Goal: Task Accomplishment & Management: Complete application form

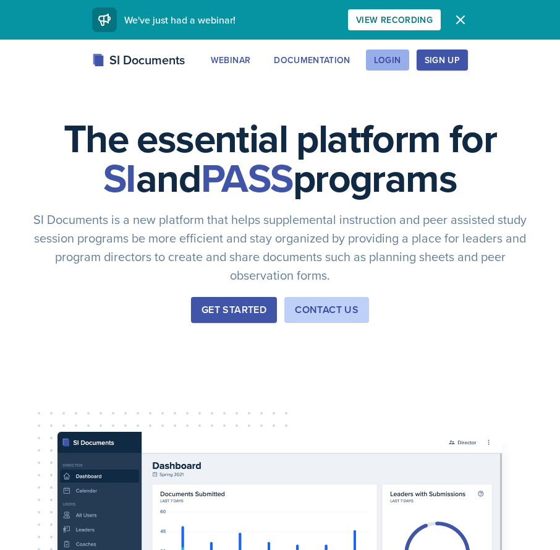
click at [389, 59] on div "Login" at bounding box center [387, 60] width 27 height 10
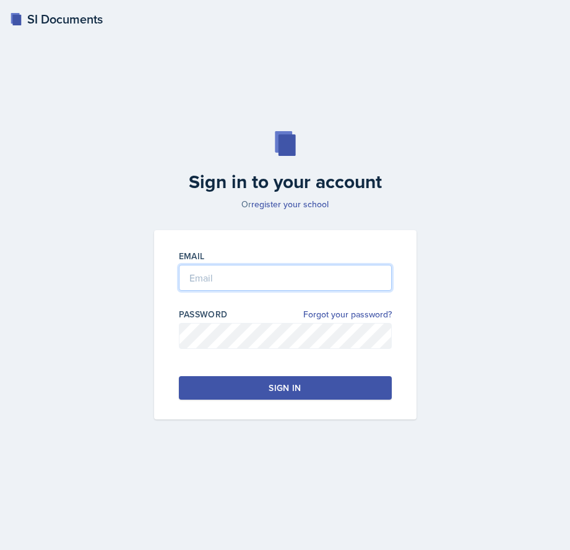
click at [252, 281] on input "email" at bounding box center [285, 278] width 213 height 26
type input "[EMAIL_ADDRESS][DOMAIN_NAME]"
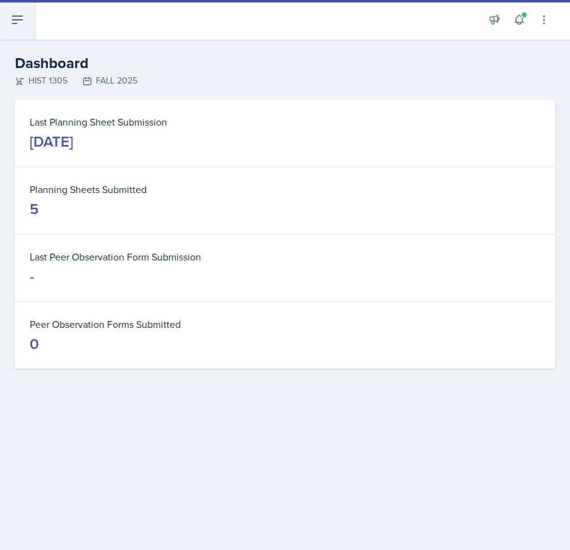
click at [22, 29] on button at bounding box center [17, 20] width 35 height 40
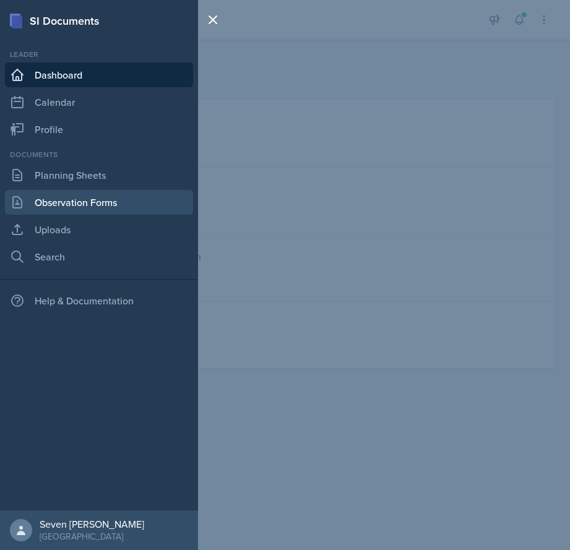
click at [66, 201] on link "Observation Forms" at bounding box center [99, 202] width 188 height 25
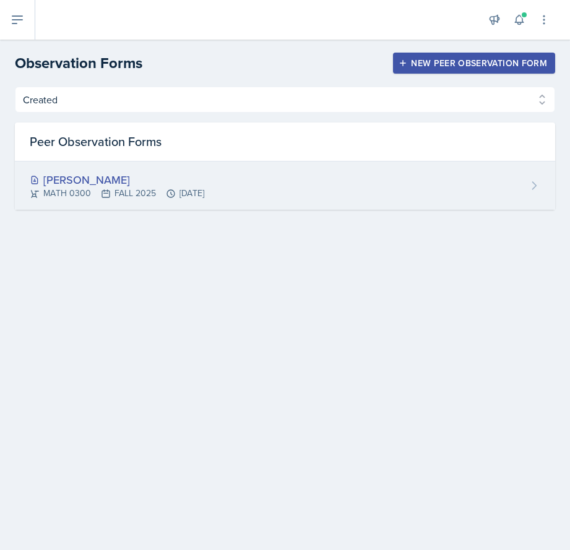
click at [86, 186] on div "[PERSON_NAME]" at bounding box center [117, 179] width 174 height 17
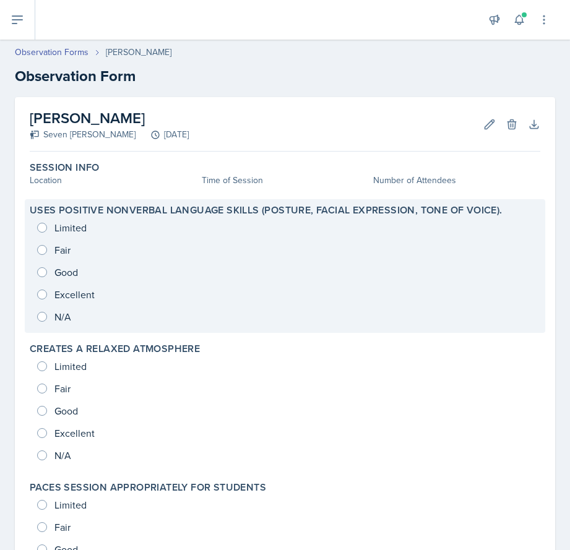
click at [43, 302] on div "Limited Fair Good Excellent N/A" at bounding box center [285, 271] width 510 height 111
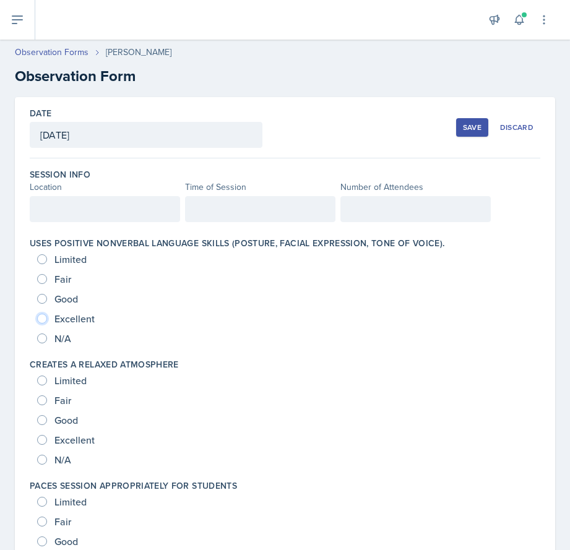
click at [41, 318] on input "Excellent" at bounding box center [42, 319] width 10 height 10
radio input "true"
click at [100, 221] on div at bounding box center [105, 209] width 150 height 26
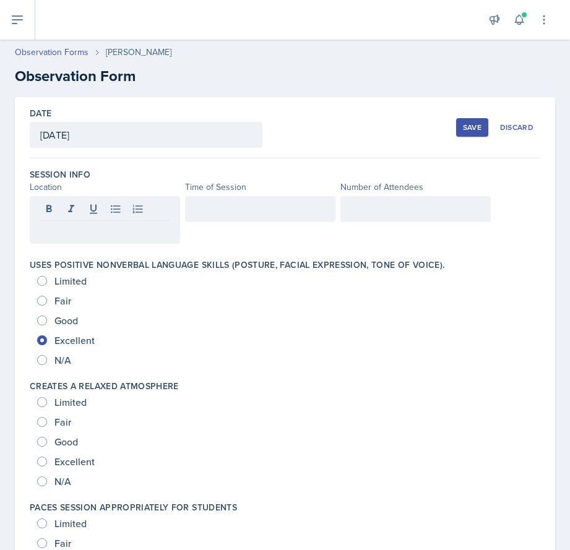
click at [238, 222] on div at bounding box center [260, 220] width 150 height 48
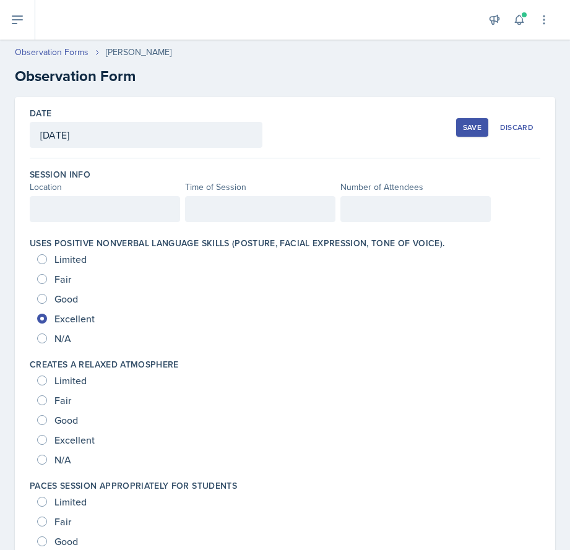
click at [242, 218] on div at bounding box center [260, 209] width 150 height 26
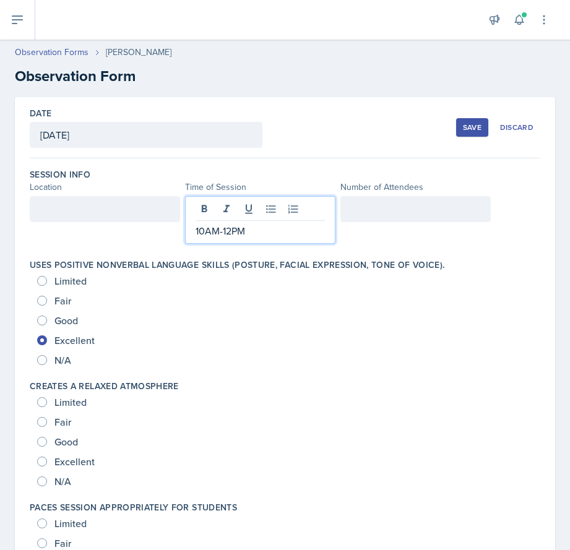
click at [407, 208] on div at bounding box center [415, 209] width 150 height 26
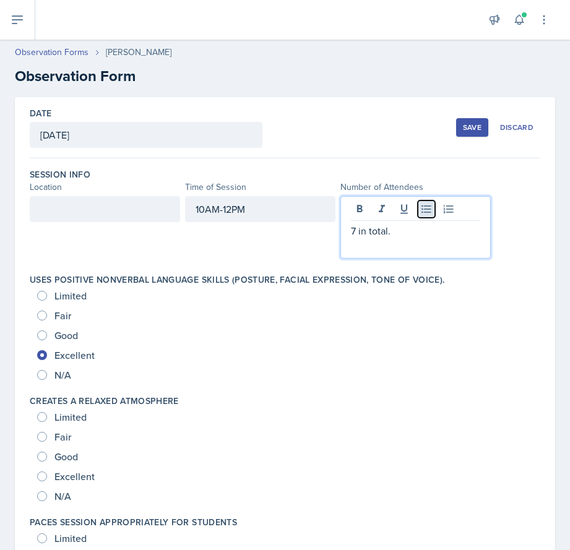
click at [420, 213] on icon at bounding box center [426, 209] width 12 height 12
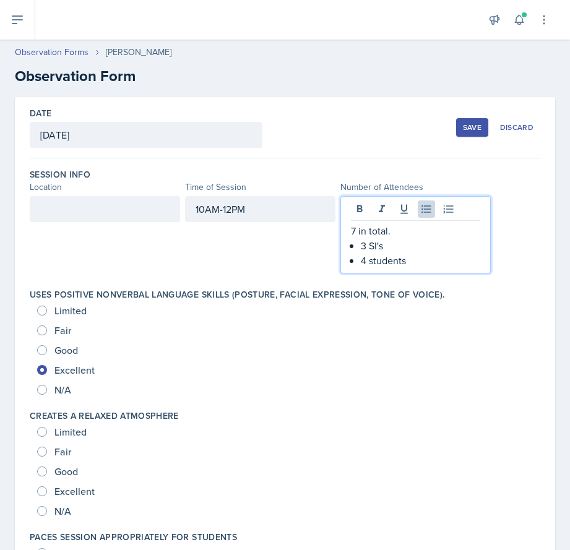
click at [383, 246] on p "3 SI's" at bounding box center [420, 245] width 119 height 15
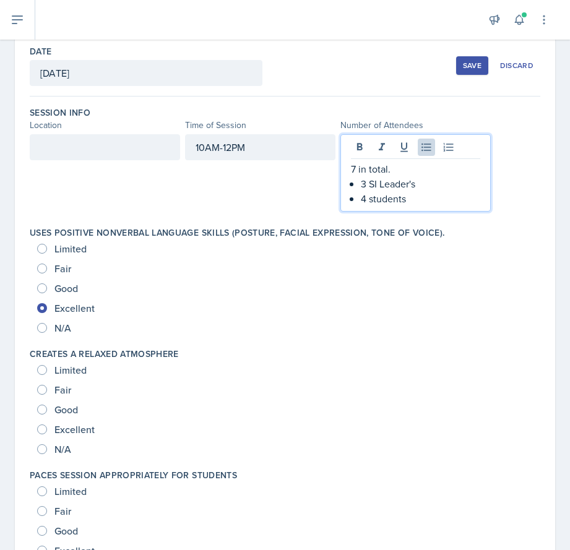
scroll to position [83, 0]
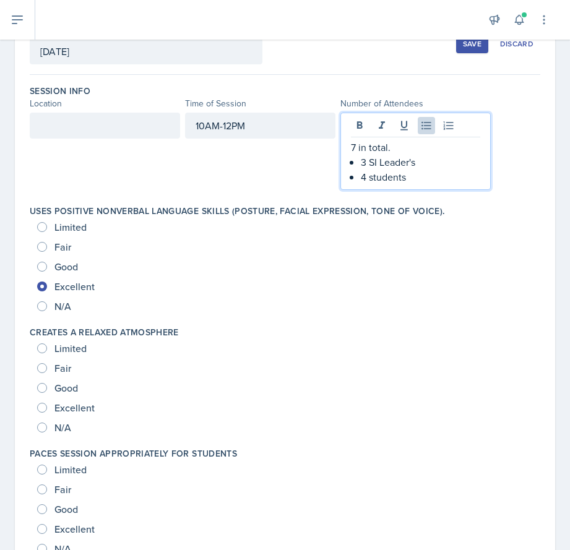
click at [95, 133] on p at bounding box center [104, 125] width 129 height 15
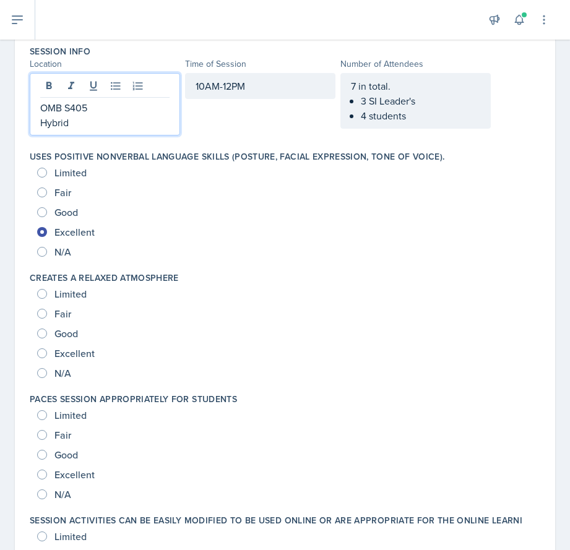
scroll to position [207, 0]
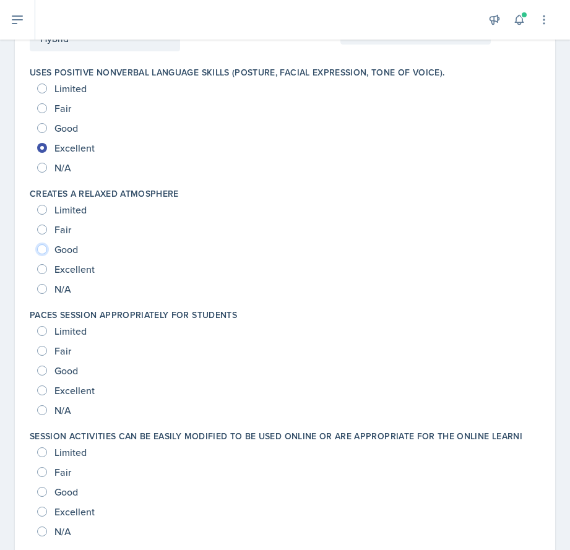
click at [42, 254] on input "Good" at bounding box center [42, 249] width 10 height 10
radio input "true"
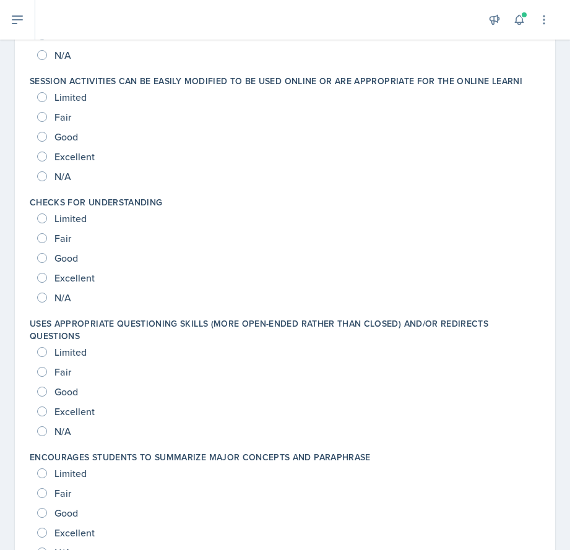
scroll to position [557, 0]
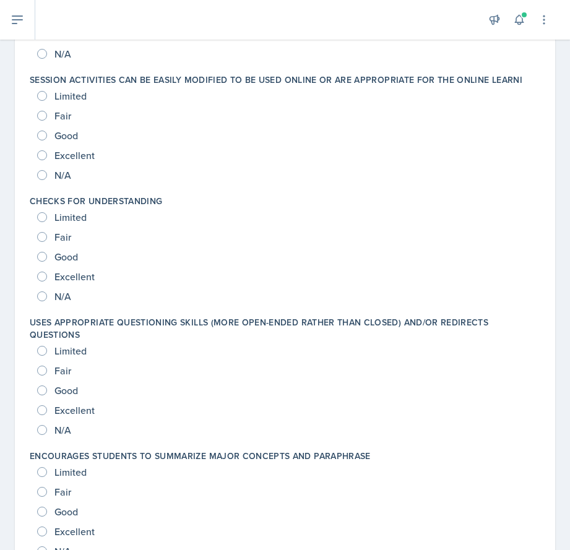
click at [48, 255] on div "Good" at bounding box center [58, 257] width 43 height 20
click at [43, 276] on input "Excellent" at bounding box center [42, 277] width 10 height 10
radio input "true"
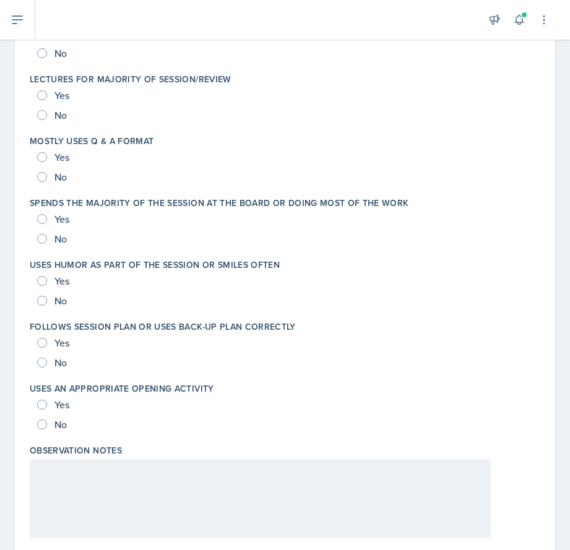
scroll to position [2314, 0]
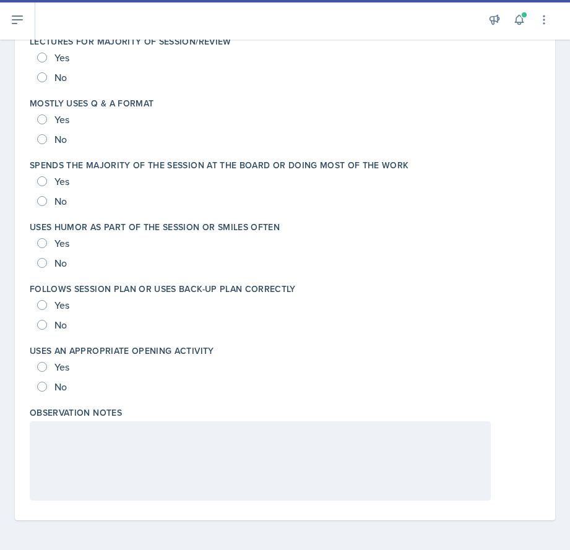
click at [189, 458] on div at bounding box center [260, 460] width 461 height 79
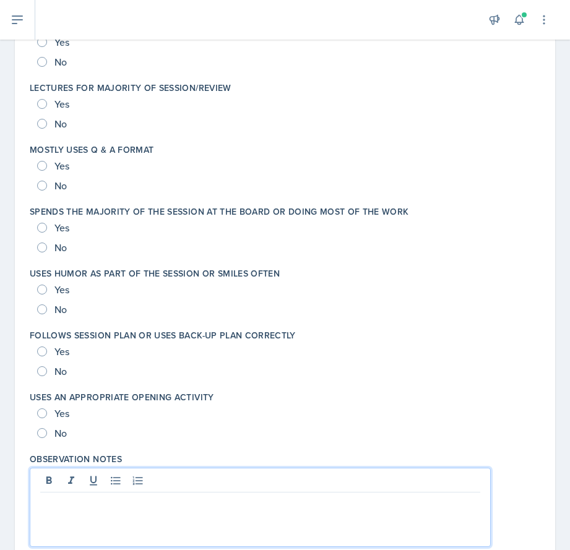
scroll to position [2191, 0]
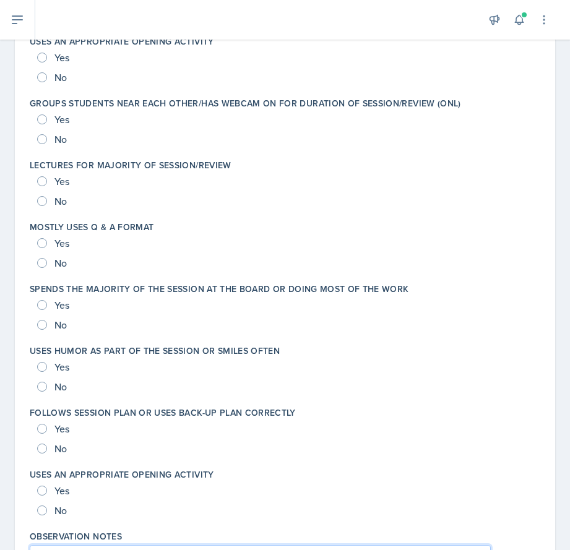
click at [45, 207] on div "No" at bounding box center [53, 201] width 32 height 20
click at [44, 203] on input "No" at bounding box center [42, 201] width 10 height 10
radio input "true"
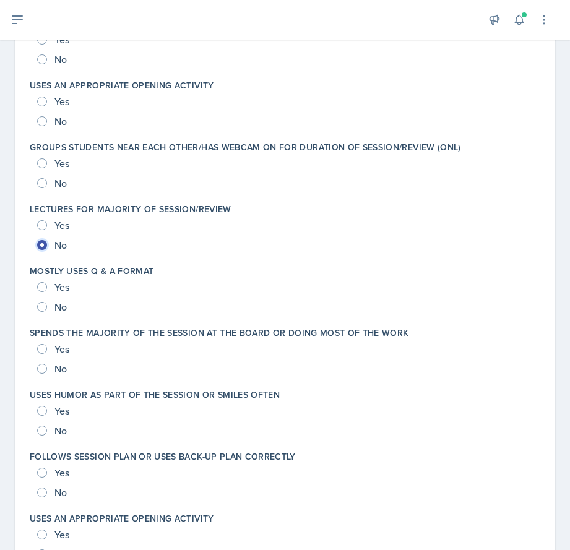
scroll to position [2129, 0]
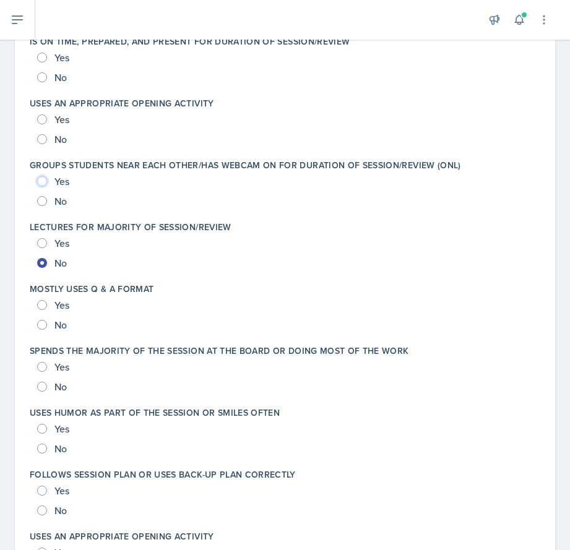
click at [42, 183] on input "Yes" at bounding box center [42, 181] width 10 height 10
radio input "true"
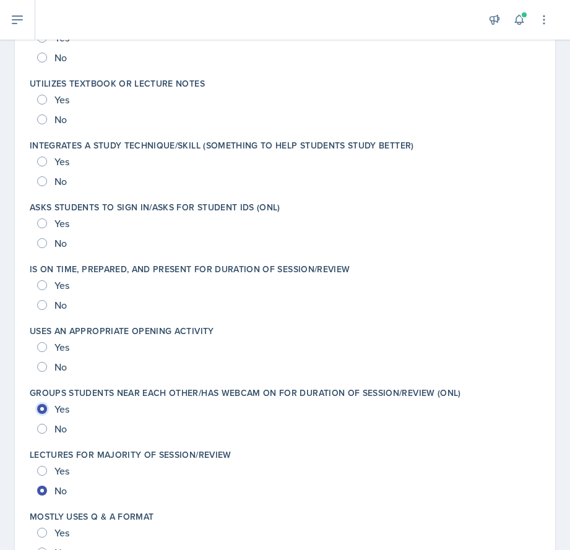
scroll to position [1881, 0]
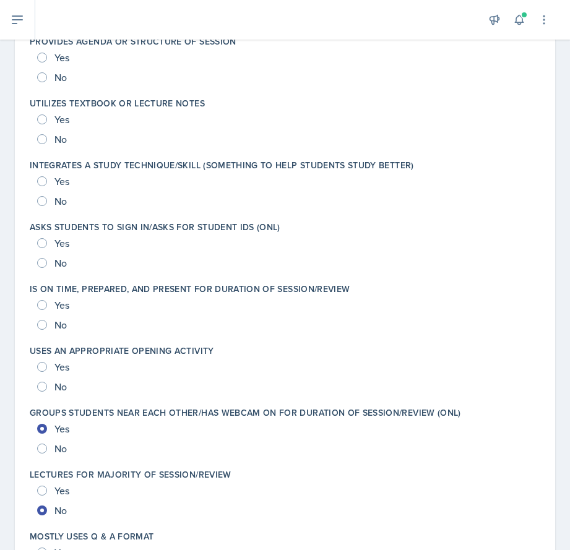
click at [49, 304] on div "Yes" at bounding box center [54, 305] width 35 height 20
click at [45, 304] on input "Yes" at bounding box center [42, 305] width 10 height 10
radio input "true"
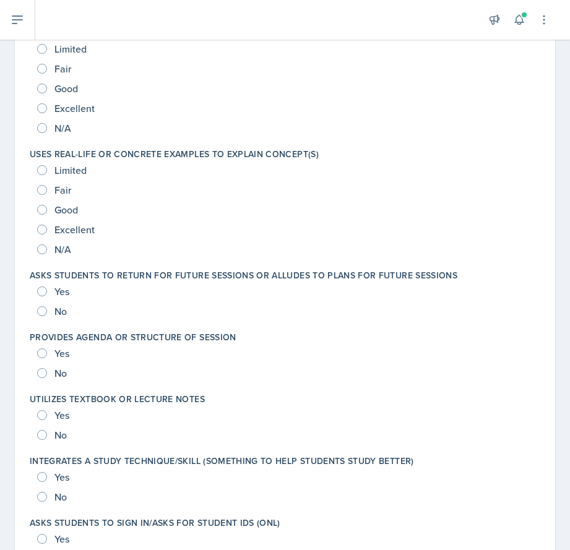
scroll to position [1572, 0]
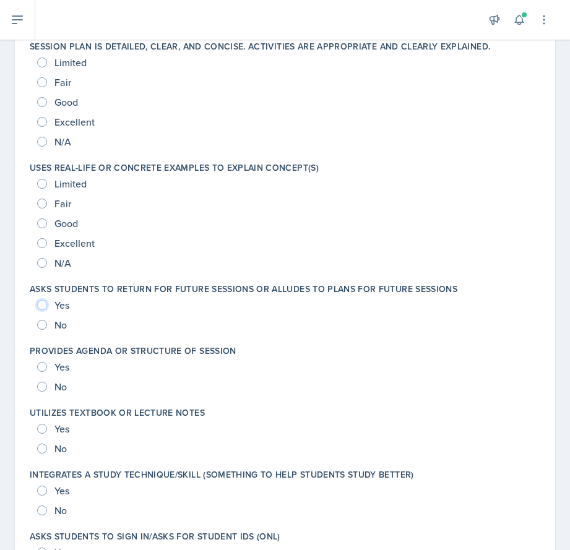
click at [43, 305] on input "Yes" at bounding box center [42, 305] width 10 height 10
radio input "true"
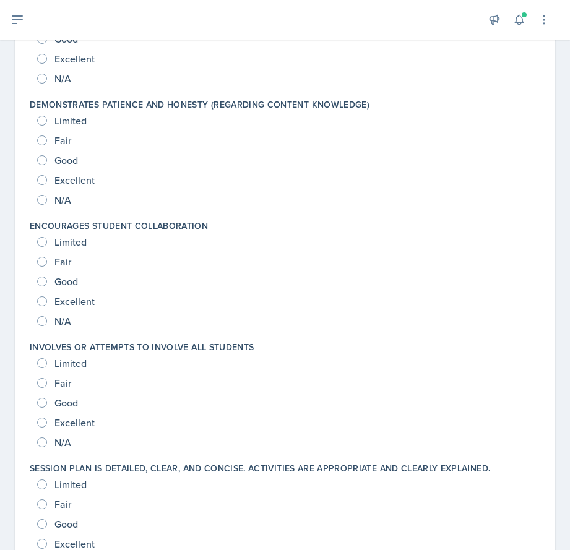
scroll to position [1139, 0]
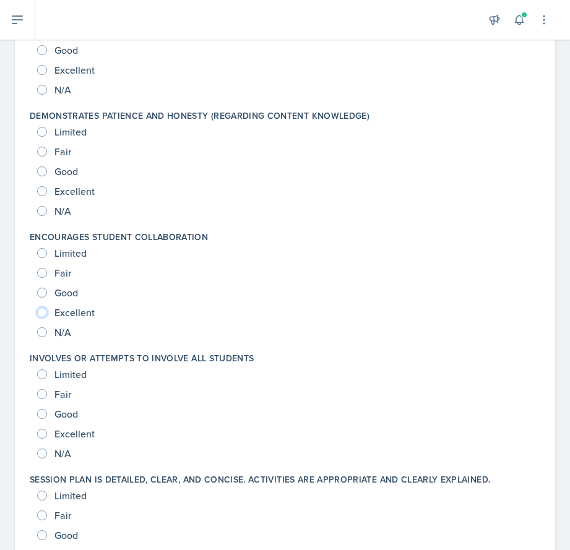
click at [43, 311] on input "Excellent" at bounding box center [42, 312] width 10 height 10
radio input "true"
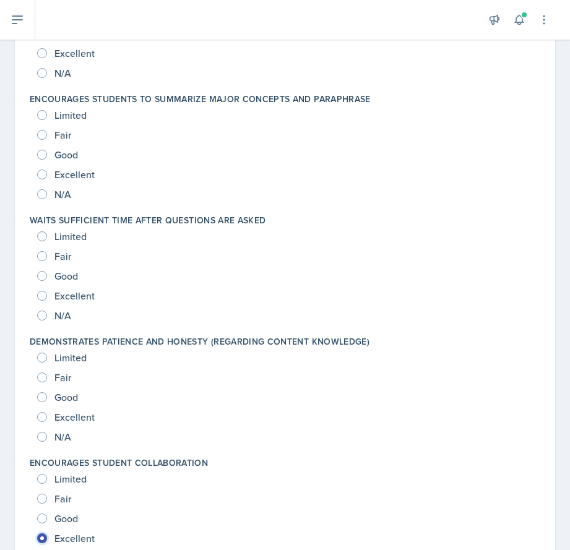
scroll to position [892, 0]
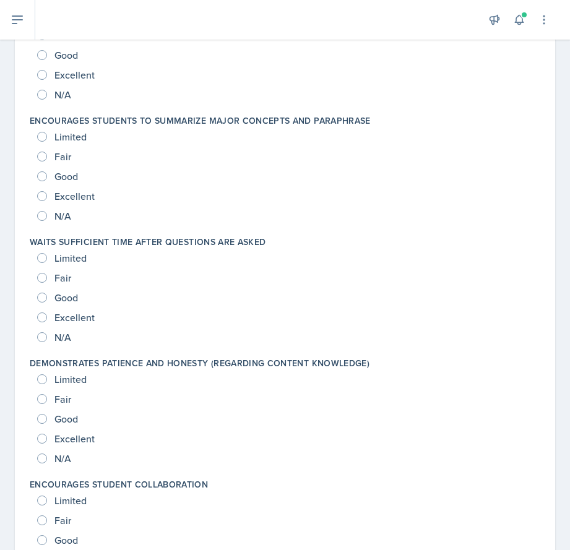
click at [41, 304] on div "Good" at bounding box center [58, 298] width 43 height 20
click at [41, 302] on input "Good" at bounding box center [42, 298] width 10 height 10
radio input "true"
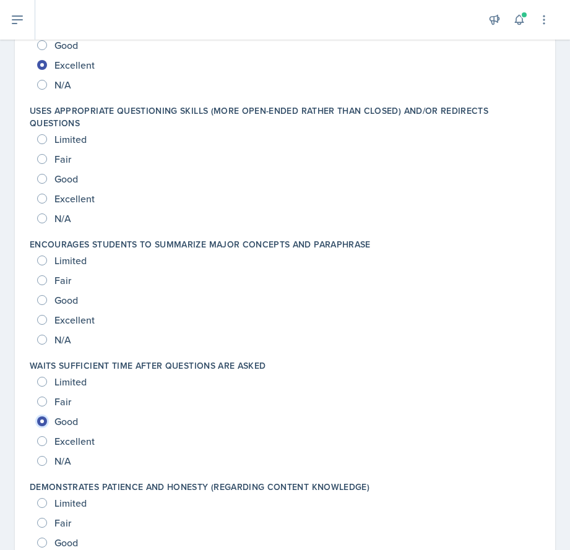
scroll to position [644, 0]
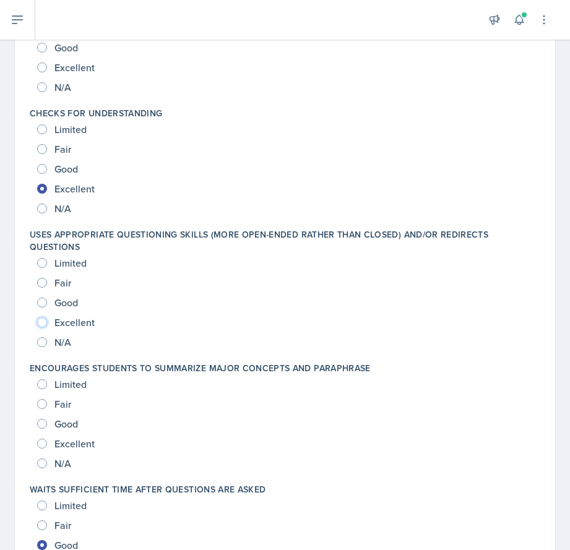
click at [38, 324] on input "Excellent" at bounding box center [42, 322] width 10 height 10
radio input "true"
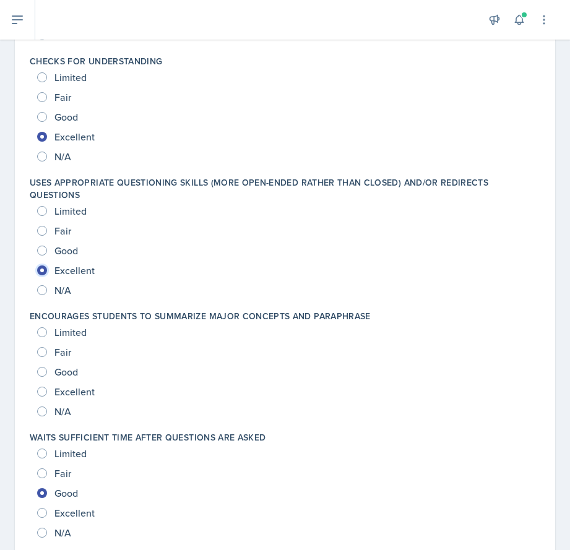
scroll to position [706, 0]
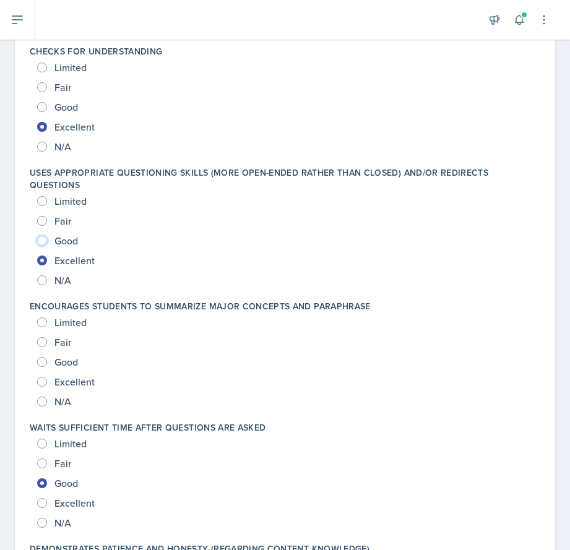
click at [45, 243] on input "Good" at bounding box center [42, 241] width 10 height 10
radio input "true"
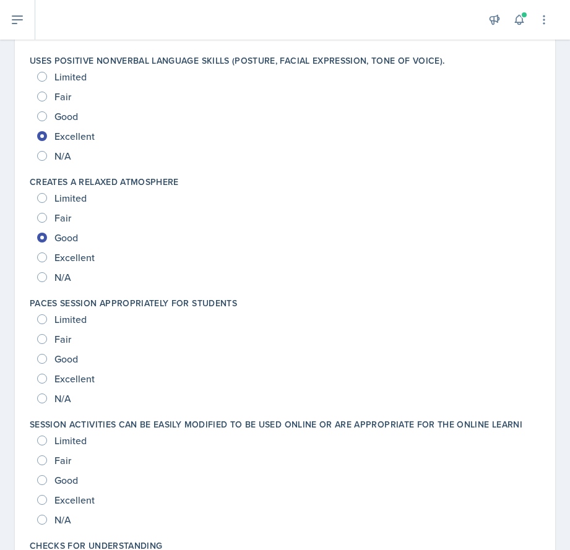
scroll to position [212, 0]
click at [42, 356] on input "Good" at bounding box center [42, 359] width 10 height 10
radio input "true"
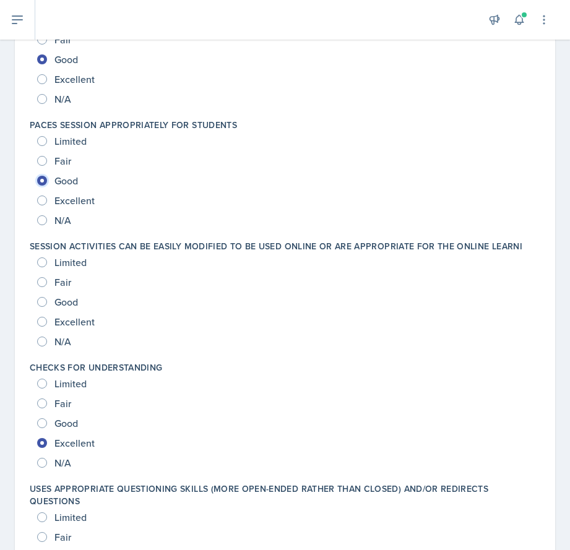
scroll to position [397, 0]
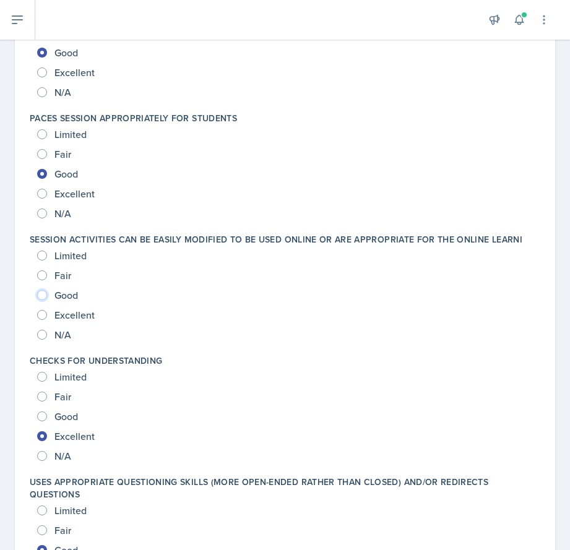
click at [43, 299] on input "Good" at bounding box center [42, 295] width 10 height 10
radio input "true"
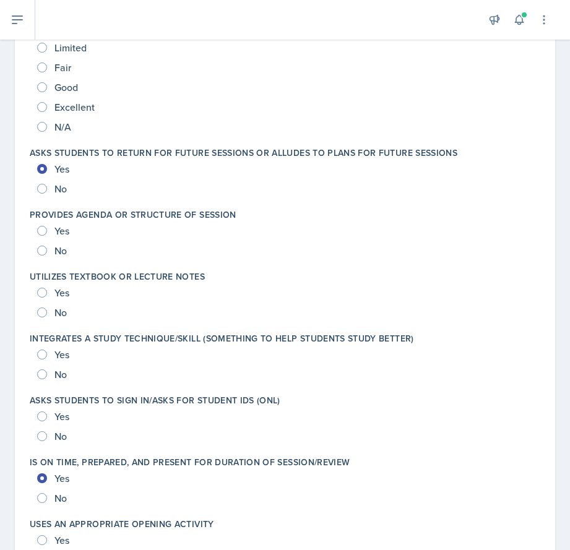
scroll to position [1732, 0]
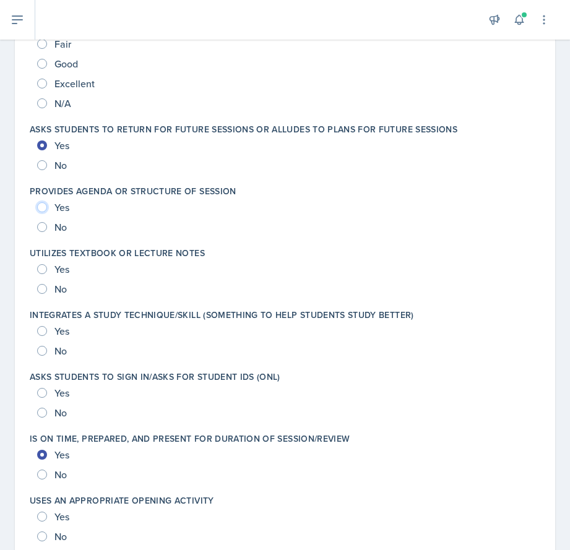
click at [44, 203] on input "Yes" at bounding box center [42, 207] width 10 height 10
radio input "true"
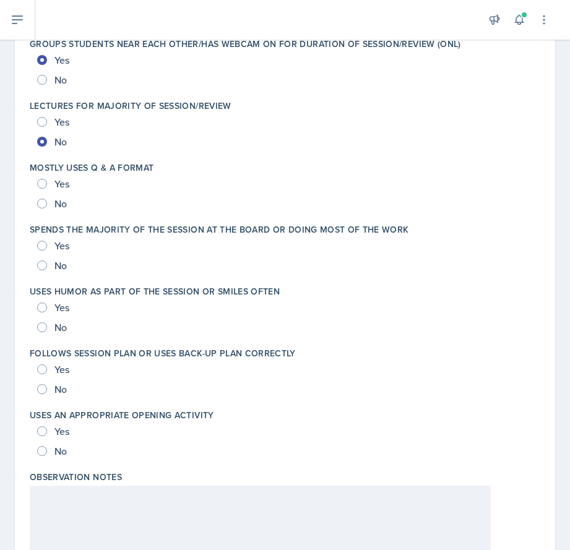
scroll to position [2288, 0]
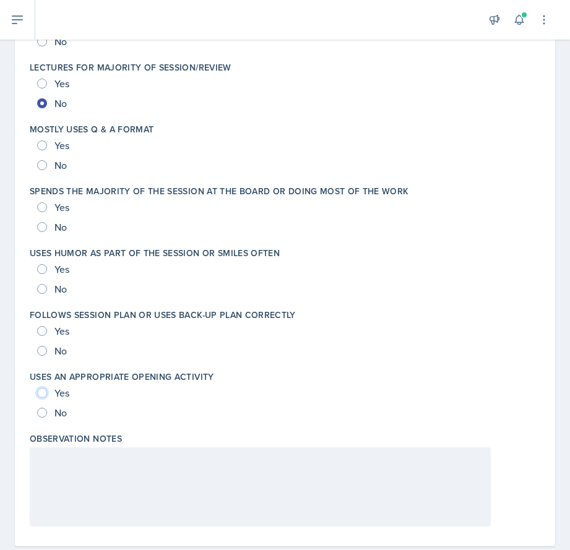
click at [44, 394] on input "Yes" at bounding box center [42, 393] width 10 height 10
radio input "true"
click at [41, 328] on input "Yes" at bounding box center [42, 331] width 10 height 10
radio input "true"
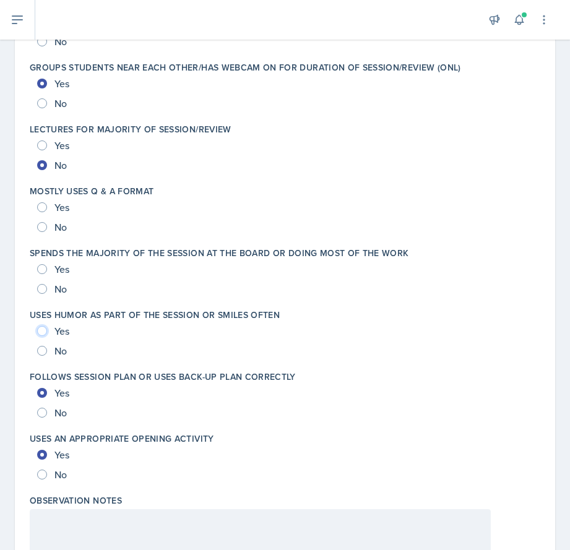
click at [41, 328] on input "Yes" at bounding box center [42, 331] width 10 height 10
radio input "true"
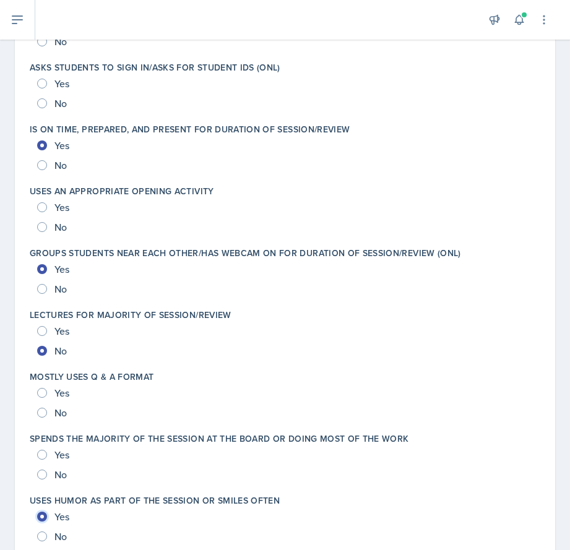
scroll to position [1917, 0]
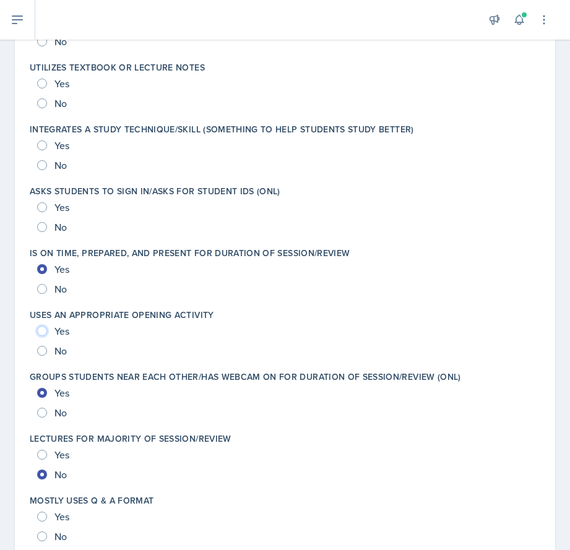
click at [40, 330] on input "Yes" at bounding box center [42, 331] width 10 height 10
radio input "true"
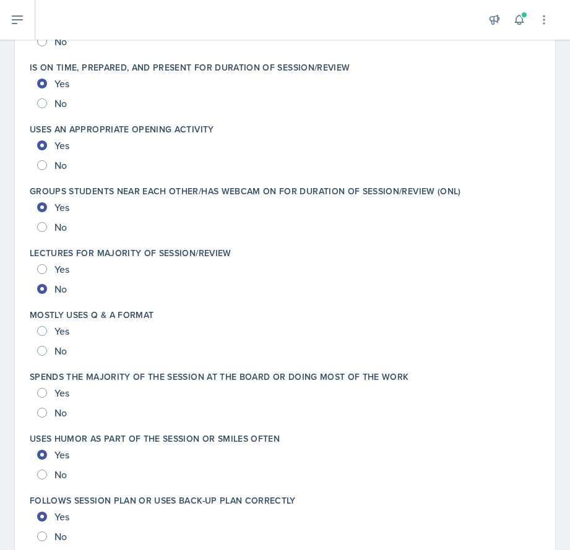
click at [35, 332] on div "Yes No" at bounding box center [285, 341] width 510 height 40
click at [41, 331] on input "Yes" at bounding box center [42, 331] width 10 height 10
radio input "true"
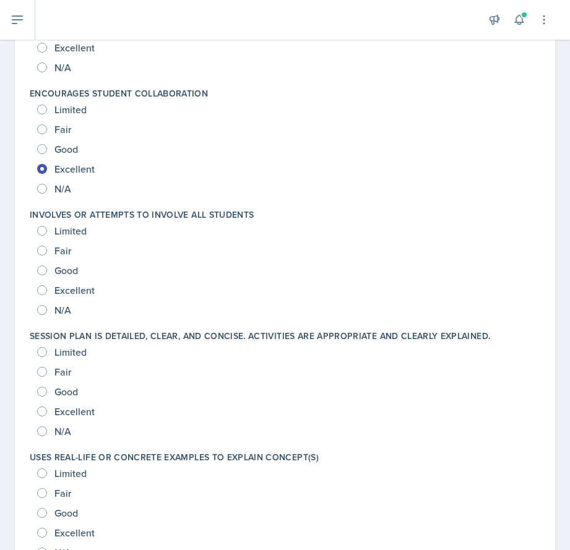
scroll to position [1263, 0]
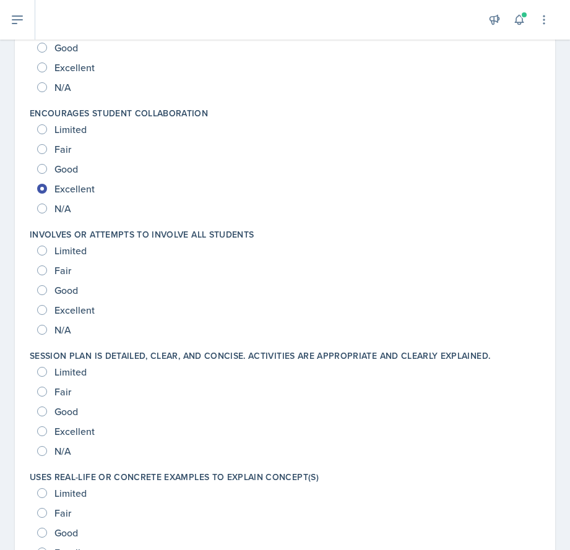
click at [47, 313] on div "Excellent" at bounding box center [67, 310] width 60 height 20
click at [47, 309] on div "Excellent" at bounding box center [67, 310] width 60 height 20
click at [41, 308] on input "Excellent" at bounding box center [42, 310] width 10 height 10
radio input "true"
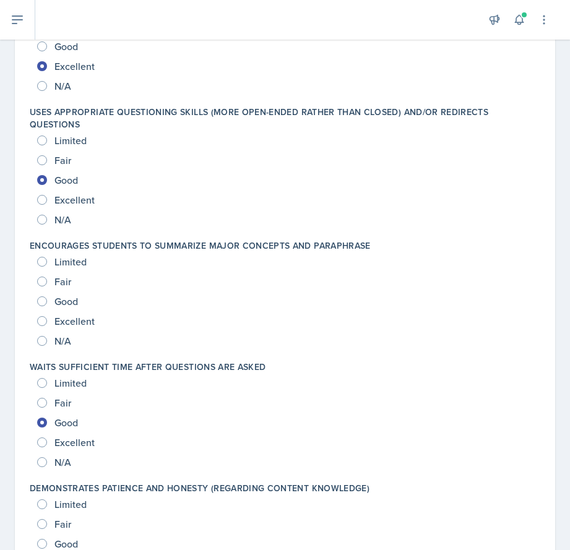
scroll to position [768, 0]
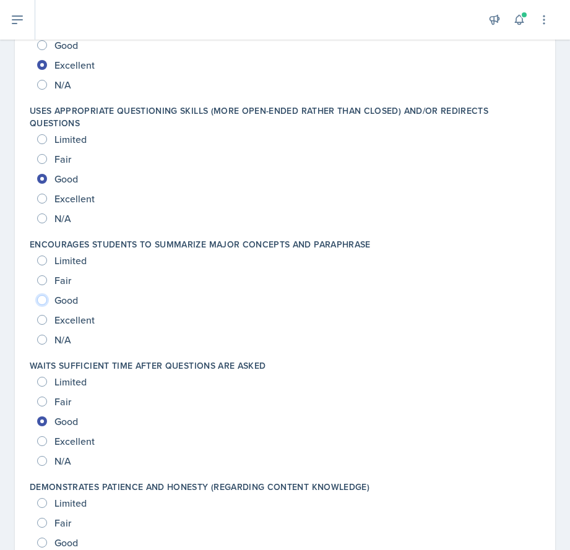
click at [45, 301] on input "Good" at bounding box center [42, 300] width 10 height 10
radio input "true"
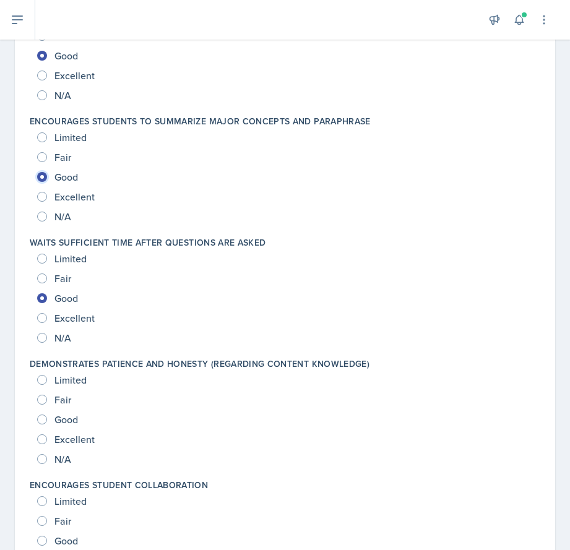
scroll to position [892, 0]
click at [45, 441] on input "Excellent" at bounding box center [42, 439] width 10 height 10
radio input "true"
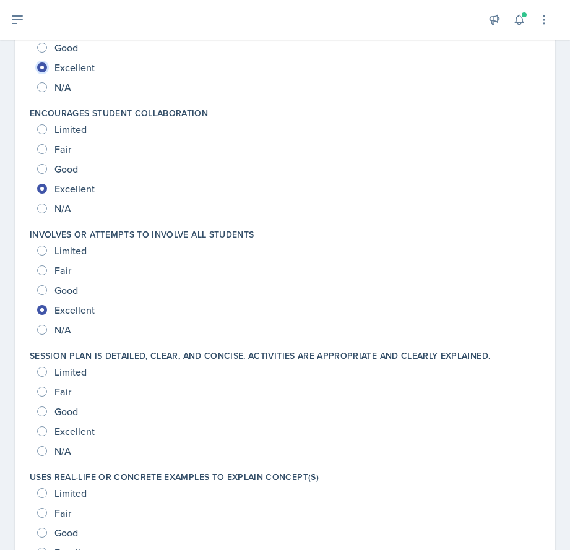
scroll to position [1325, 0]
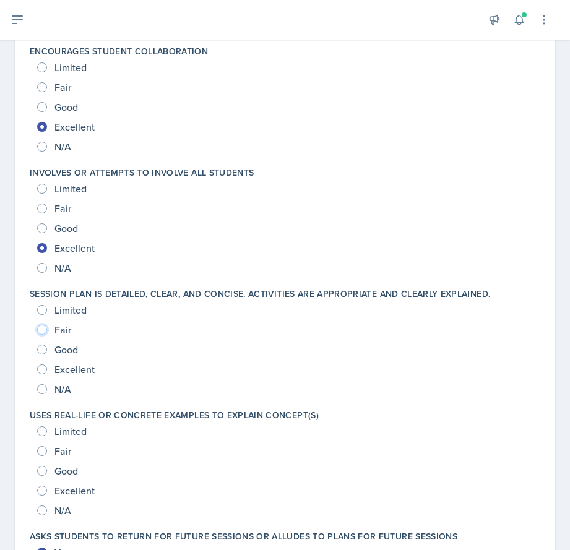
click at [45, 329] on input "Fair" at bounding box center [42, 330] width 10 height 10
radio input "true"
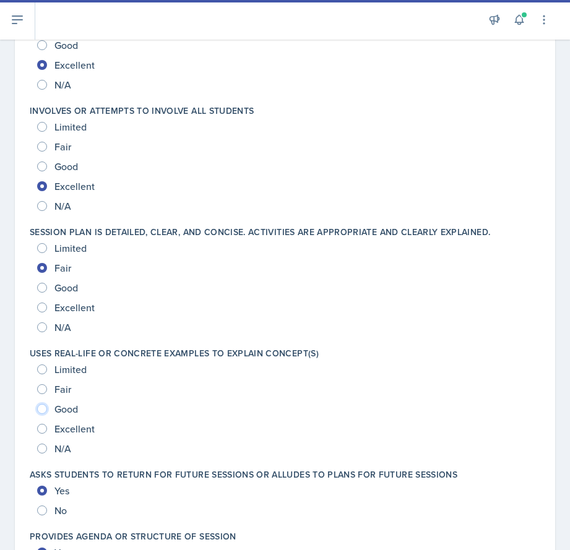
click at [43, 412] on input "Good" at bounding box center [42, 409] width 10 height 10
radio input "true"
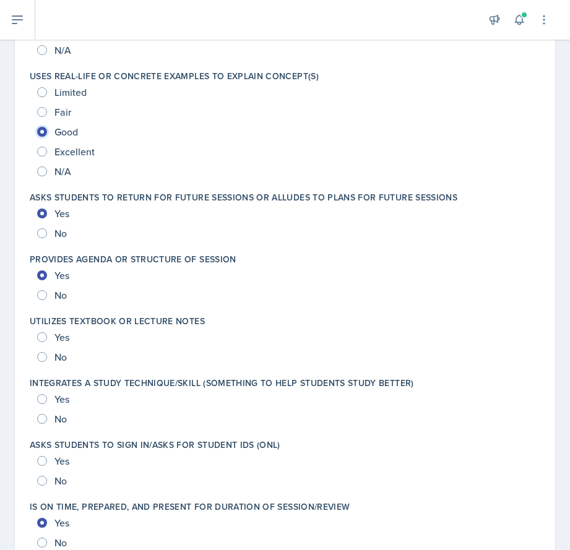
scroll to position [1696, 0]
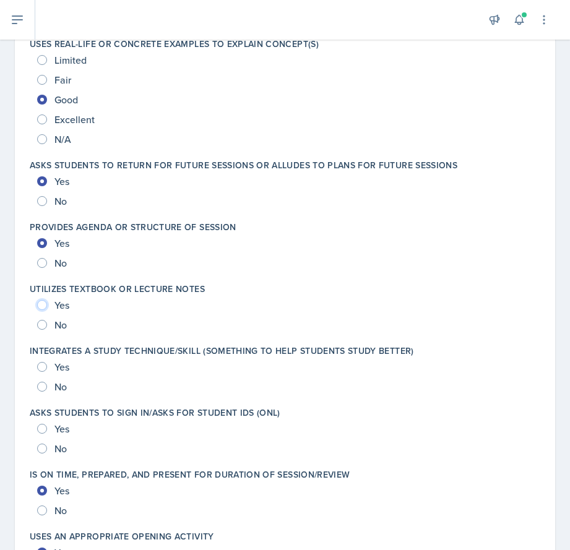
click at [43, 306] on input "Yes" at bounding box center [42, 305] width 10 height 10
radio input "true"
click at [41, 371] on input "Yes" at bounding box center [42, 367] width 10 height 10
radio input "true"
